Goal: Task Accomplishment & Management: Manage account settings

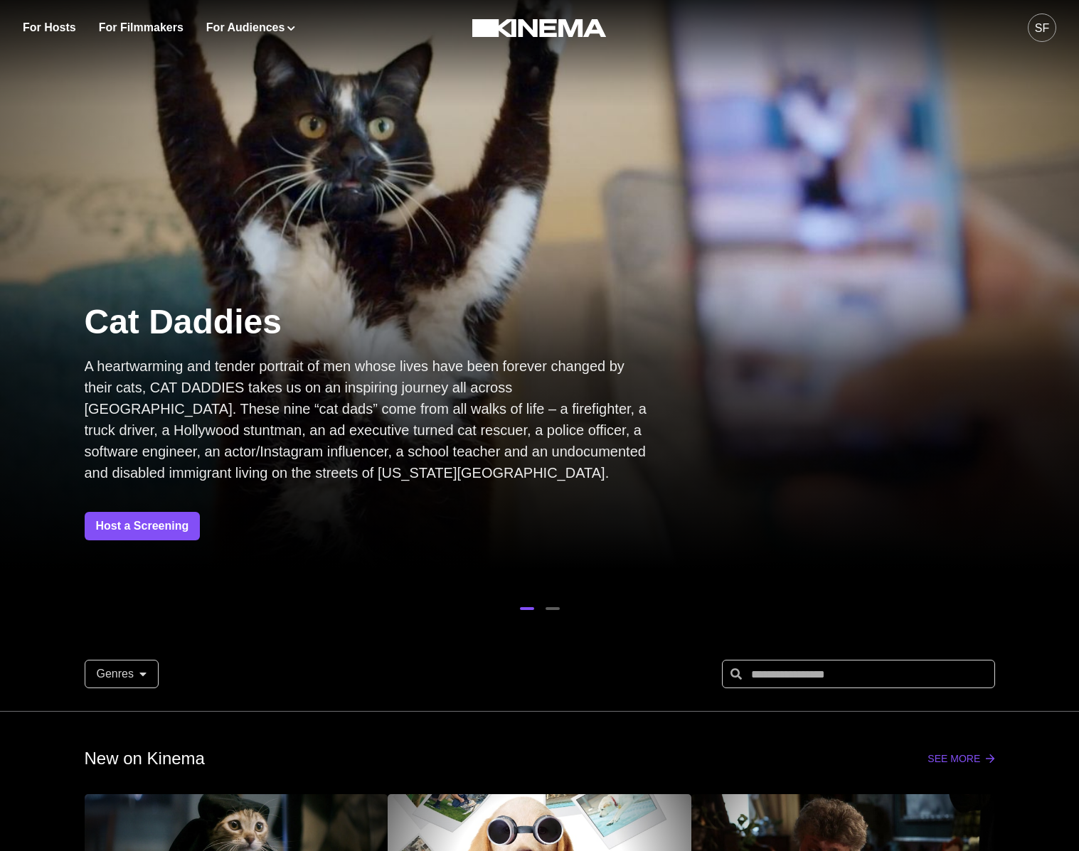
click at [1056, 25] on div "For Hosts For Filmmakers For Audiences Events Watch Now SF" at bounding box center [539, 27] width 1079 height 55
drag, startPoint x: 1043, startPoint y: 25, endPoint x: 1034, endPoint y: 35, distance: 13.6
click at [1043, 25] on div "SF" at bounding box center [1042, 28] width 14 height 17
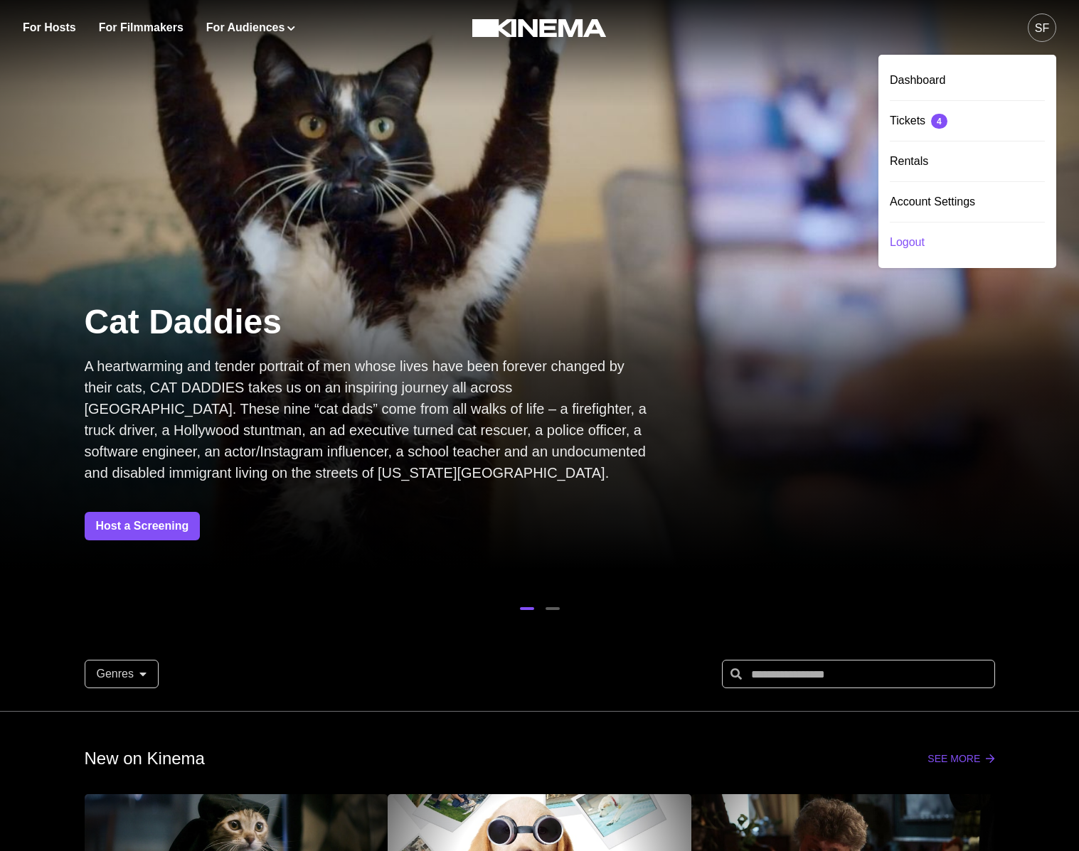
click at [907, 238] on div "Logout" at bounding box center [967, 243] width 155 height 40
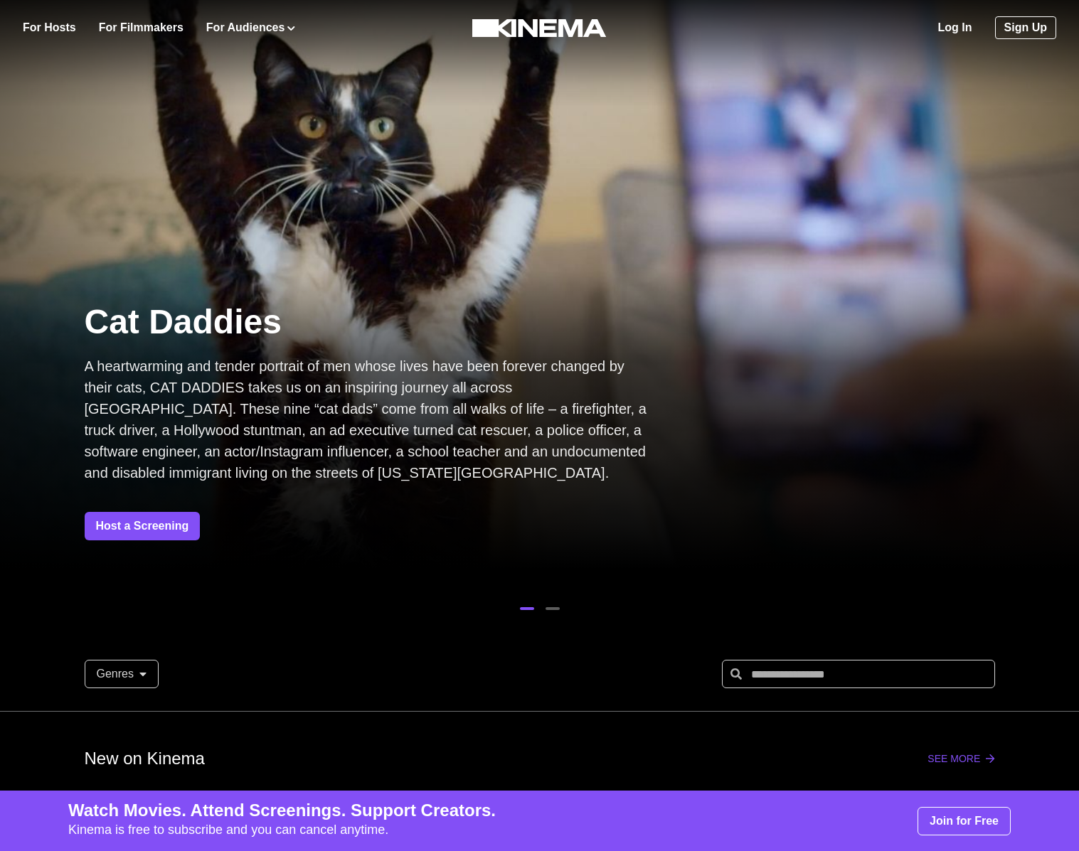
drag, startPoint x: 964, startPoint y: 25, endPoint x: 828, endPoint y: 47, distance: 137.6
click at [964, 25] on link "Log In" at bounding box center [955, 27] width 34 height 17
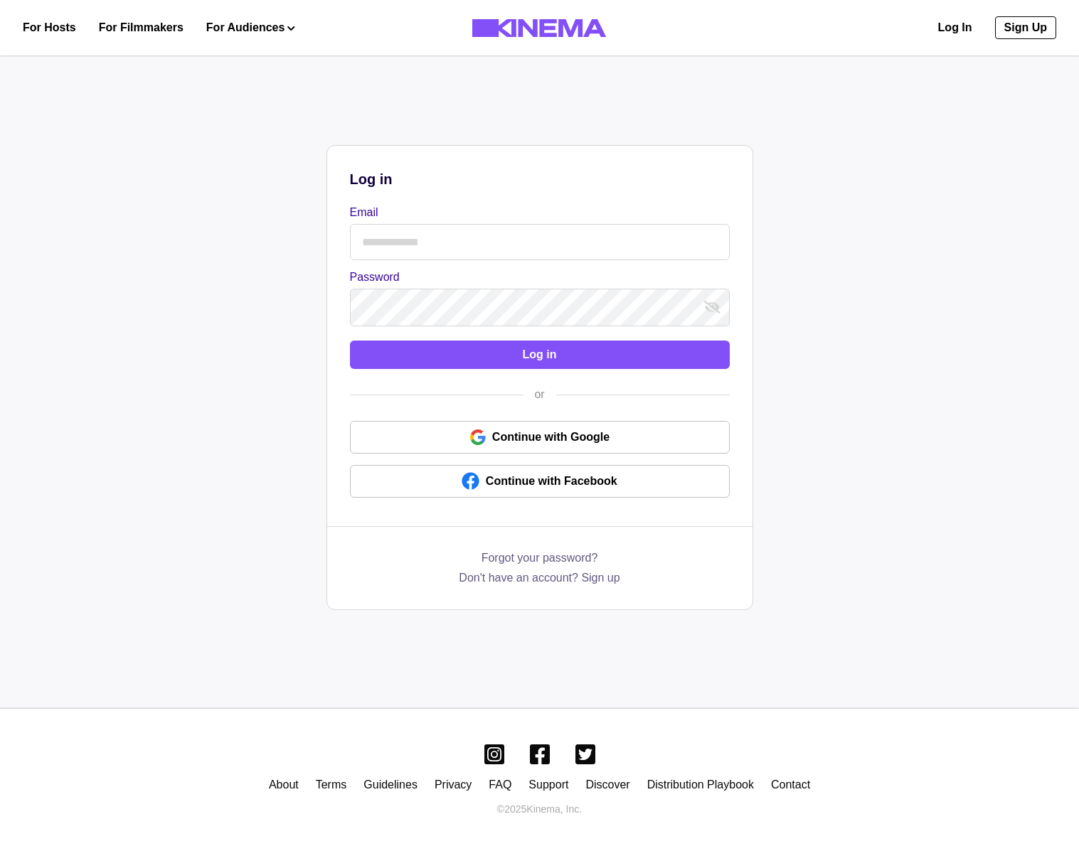
click at [396, 273] on label "Password" at bounding box center [535, 277] width 371 height 17
click at [430, 236] on input "Email" at bounding box center [540, 242] width 380 height 36
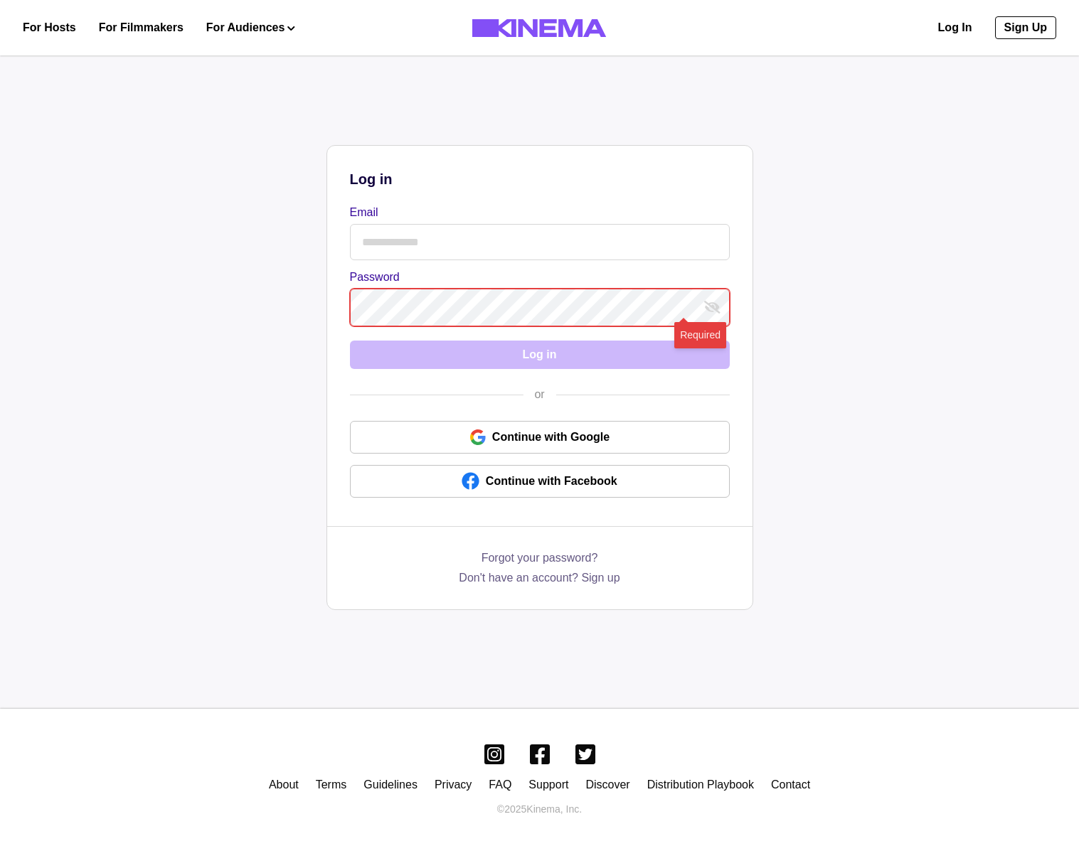
type input "**********"
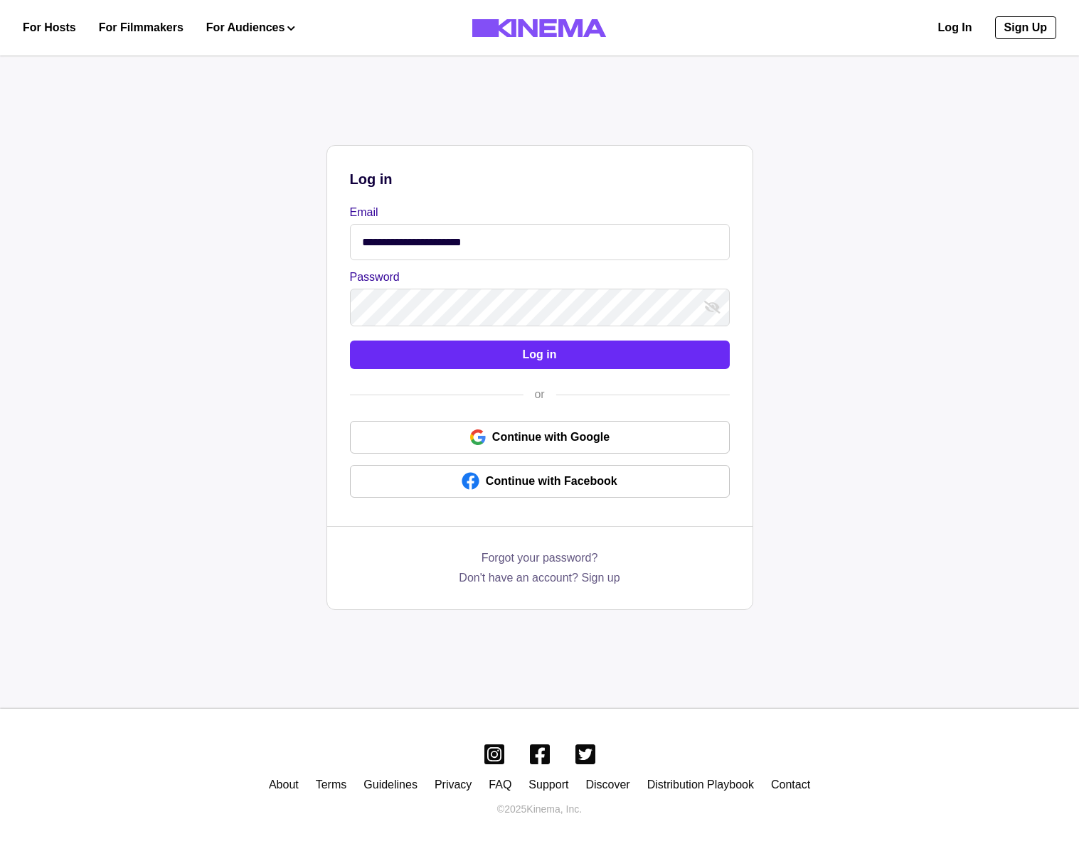
click at [440, 345] on button "Log in" at bounding box center [540, 355] width 380 height 28
